Goal: Navigation & Orientation: Find specific page/section

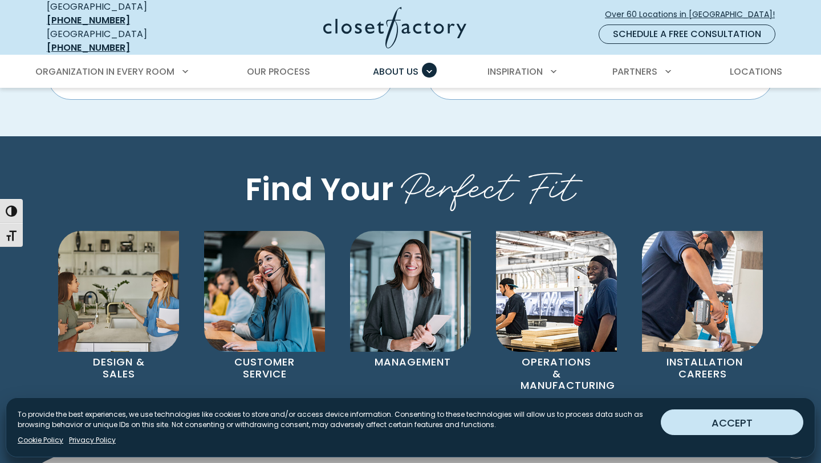
click at [730, 427] on button "ACCEPT" at bounding box center [732, 422] width 143 height 26
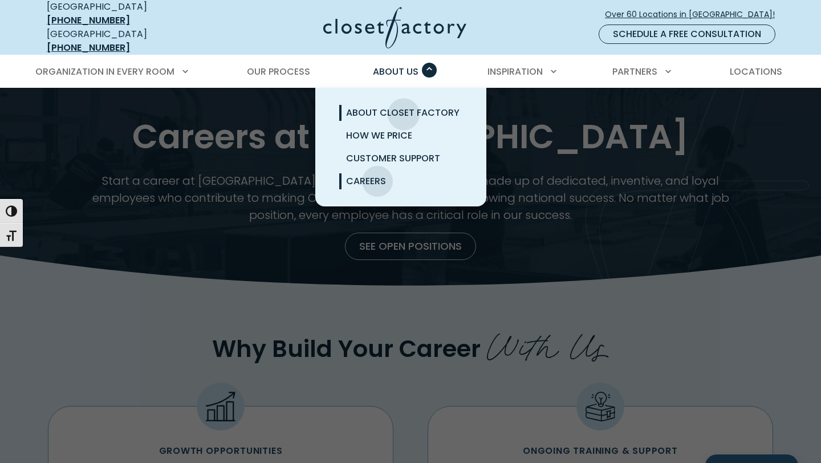
click at [404, 106] on span "About Closet Factory" at bounding box center [402, 112] width 113 height 13
